Goal: Find specific page/section: Find specific page/section

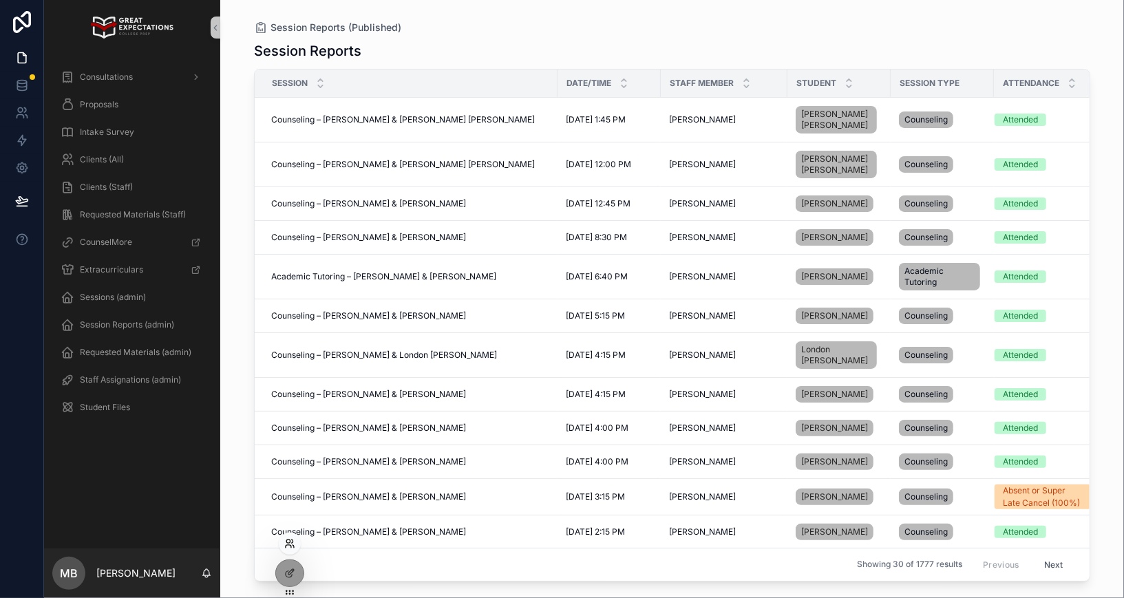
click at [290, 545] on icon at bounding box center [289, 543] width 11 height 11
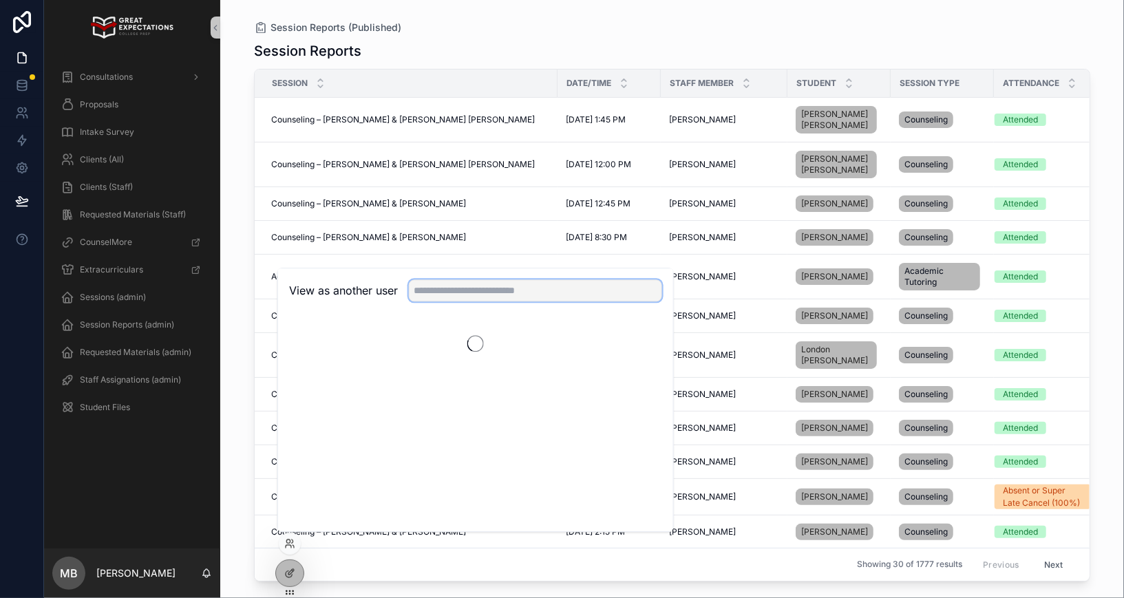
click at [498, 280] on input "text" at bounding box center [535, 291] width 253 height 22
type input "*******"
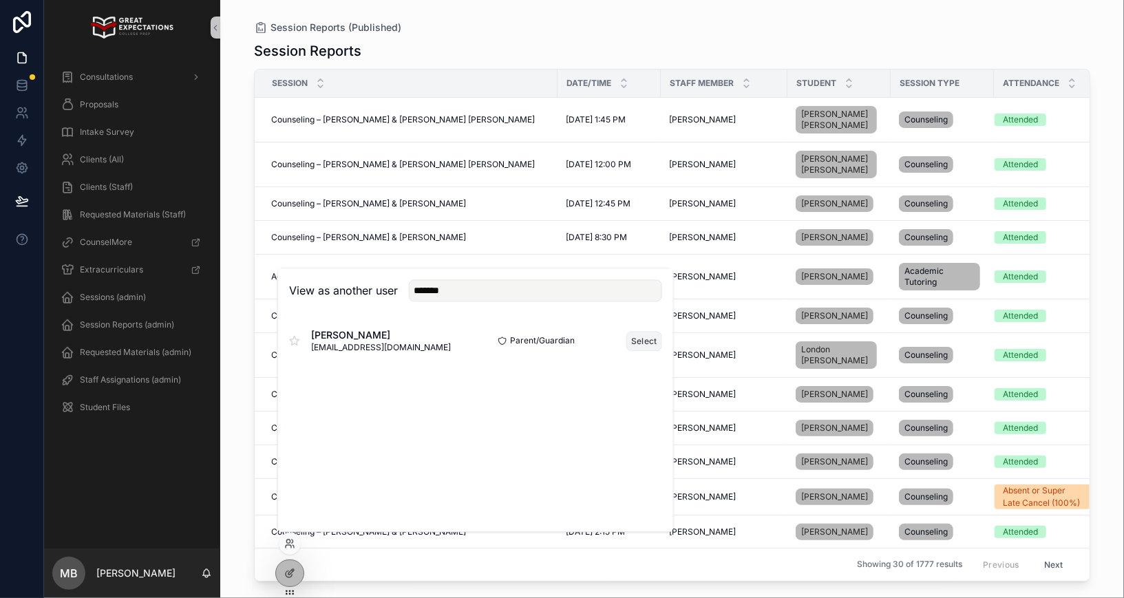
click at [642, 341] on button "Select" at bounding box center [644, 341] width 36 height 20
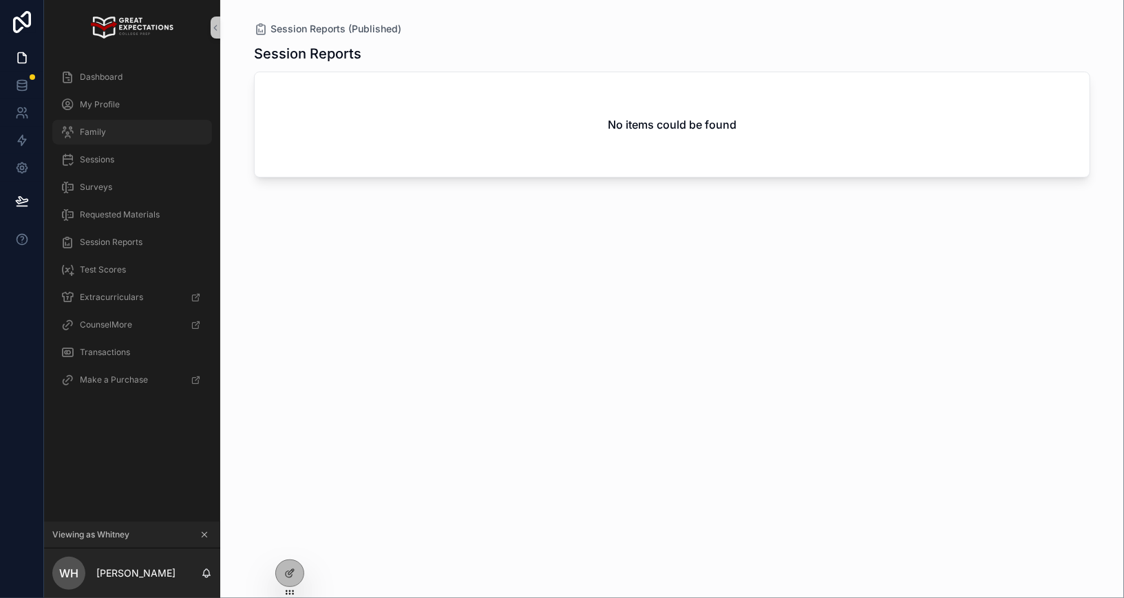
click at [125, 129] on div "Family" at bounding box center [132, 132] width 143 height 22
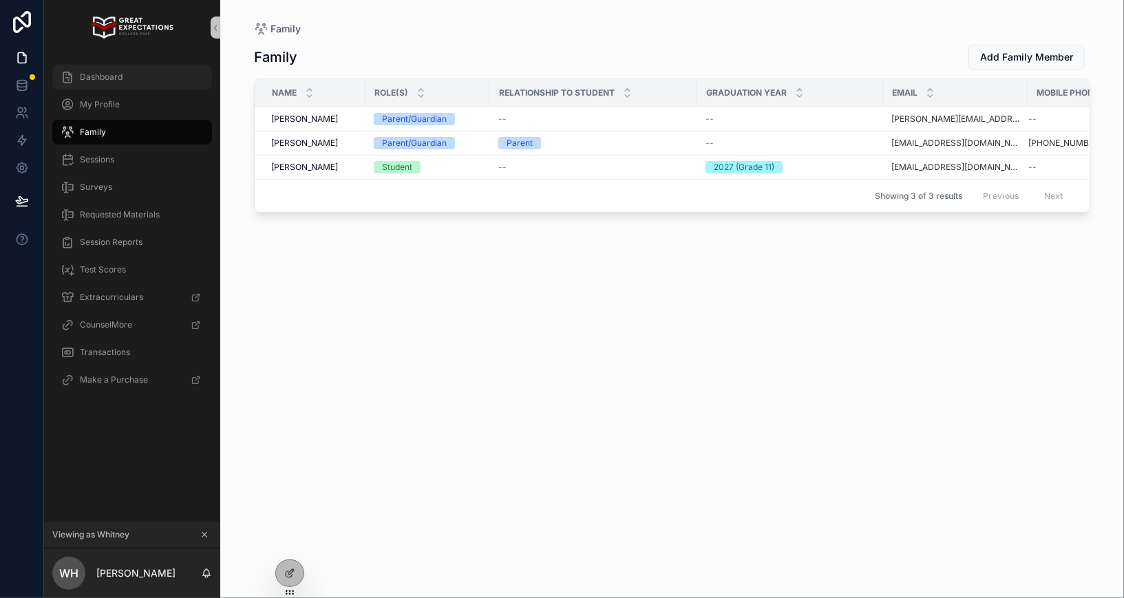
click at [131, 79] on div "Dashboard" at bounding box center [132, 77] width 143 height 22
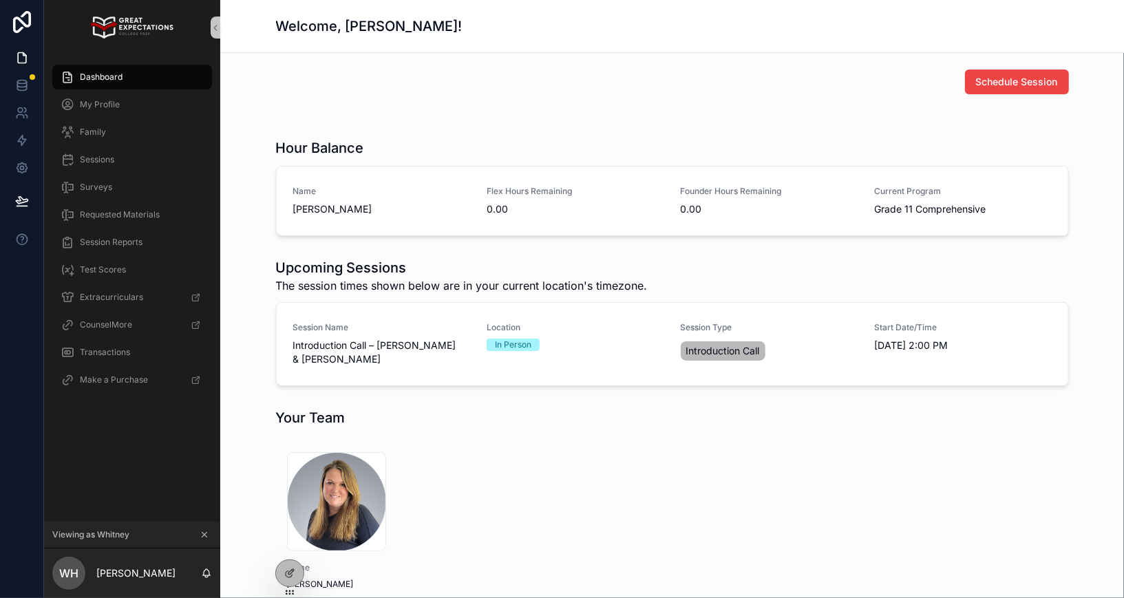
click at [152, 80] on div "Dashboard" at bounding box center [132, 77] width 143 height 22
